Goal: Use online tool/utility

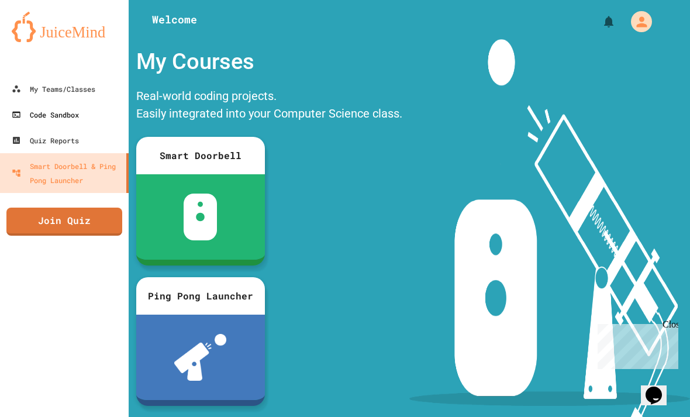
click at [27, 115] on div "Code Sandbox" at bounding box center [45, 115] width 67 height 14
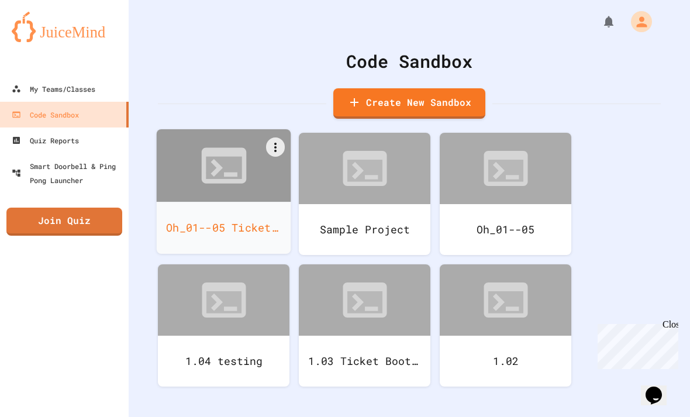
click at [185, 219] on div "Oh_01--05 Ticketbooth2" at bounding box center [224, 228] width 135 height 52
